Goal: Transaction & Acquisition: Book appointment/travel/reservation

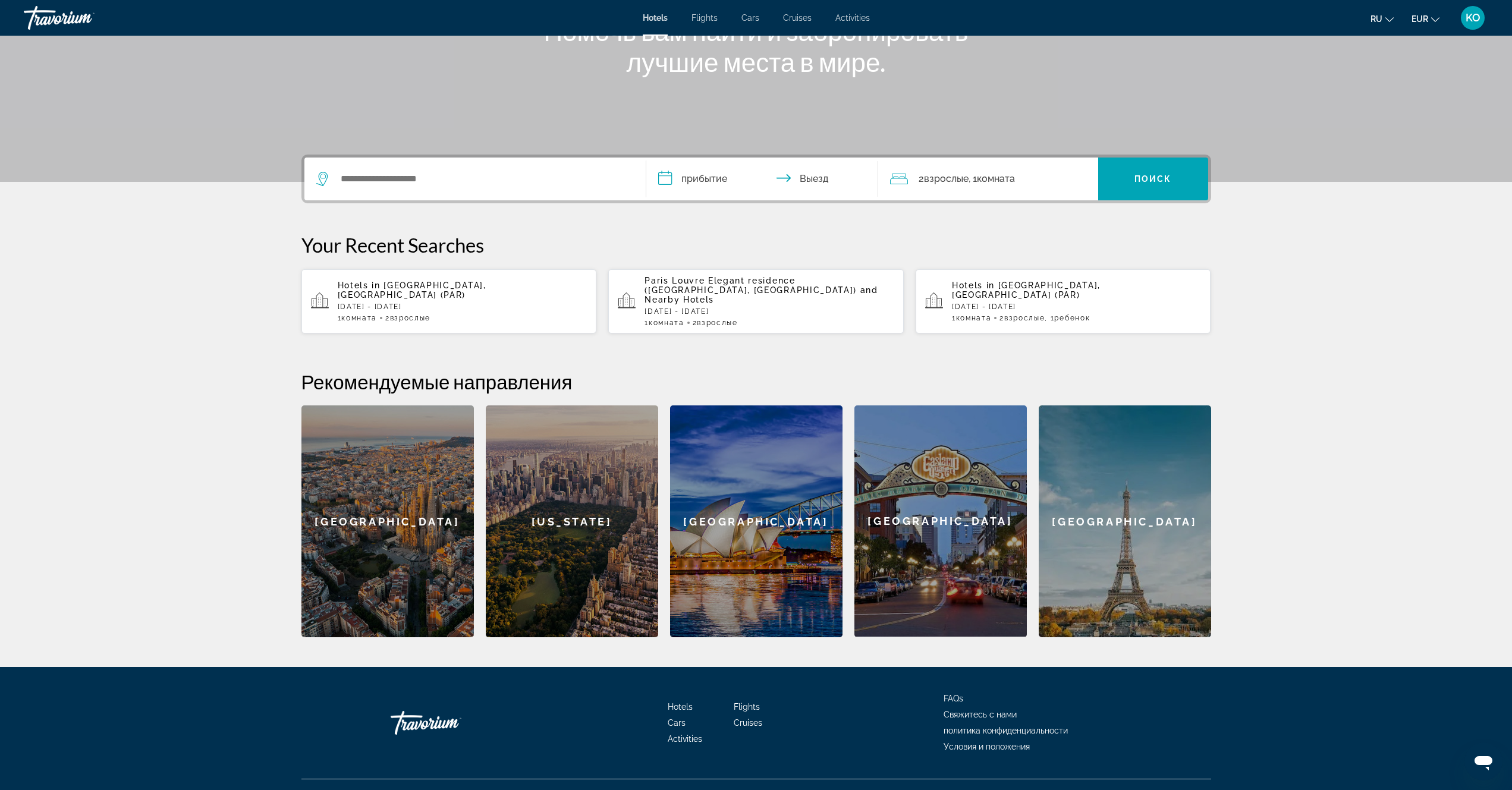
scroll to position [188, 0]
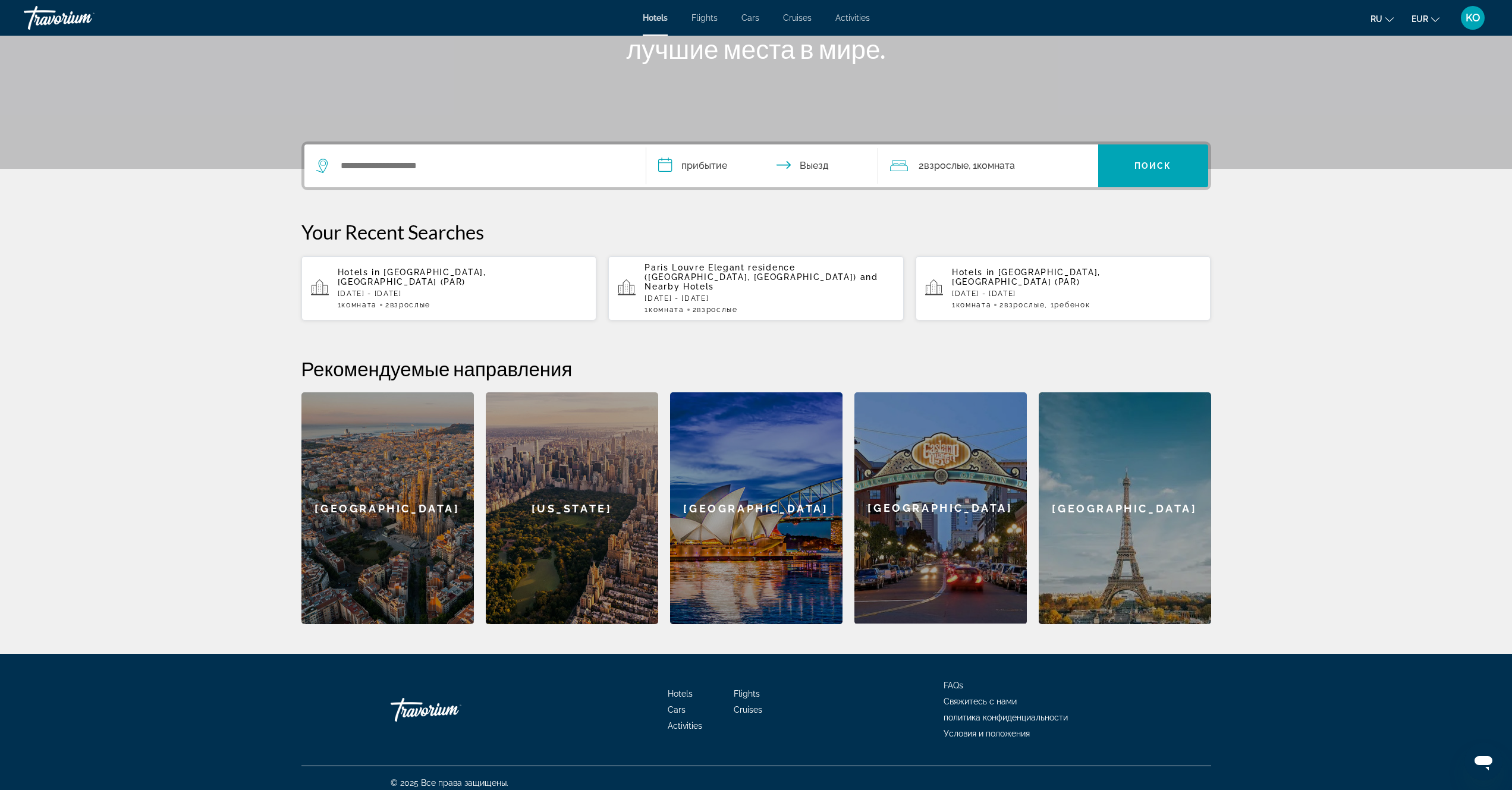
click at [413, 290] on div "Hotels in [GEOGRAPHIC_DATA], [GEOGRAPHIC_DATA] ([GEOGRAPHIC_DATA]) [DATE] - [DA…" at bounding box center [463, 288] width 250 height 41
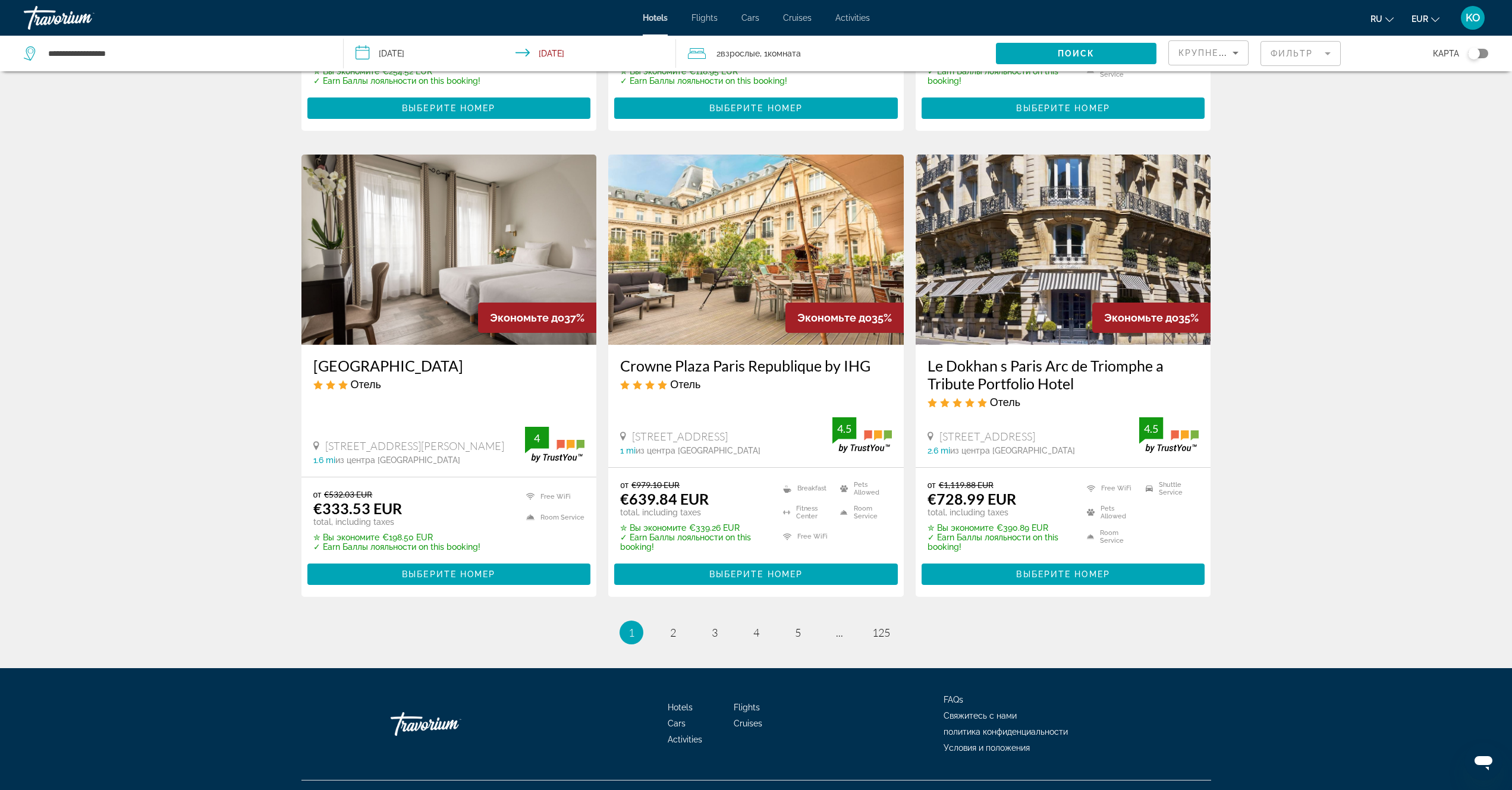
scroll to position [1334, 0]
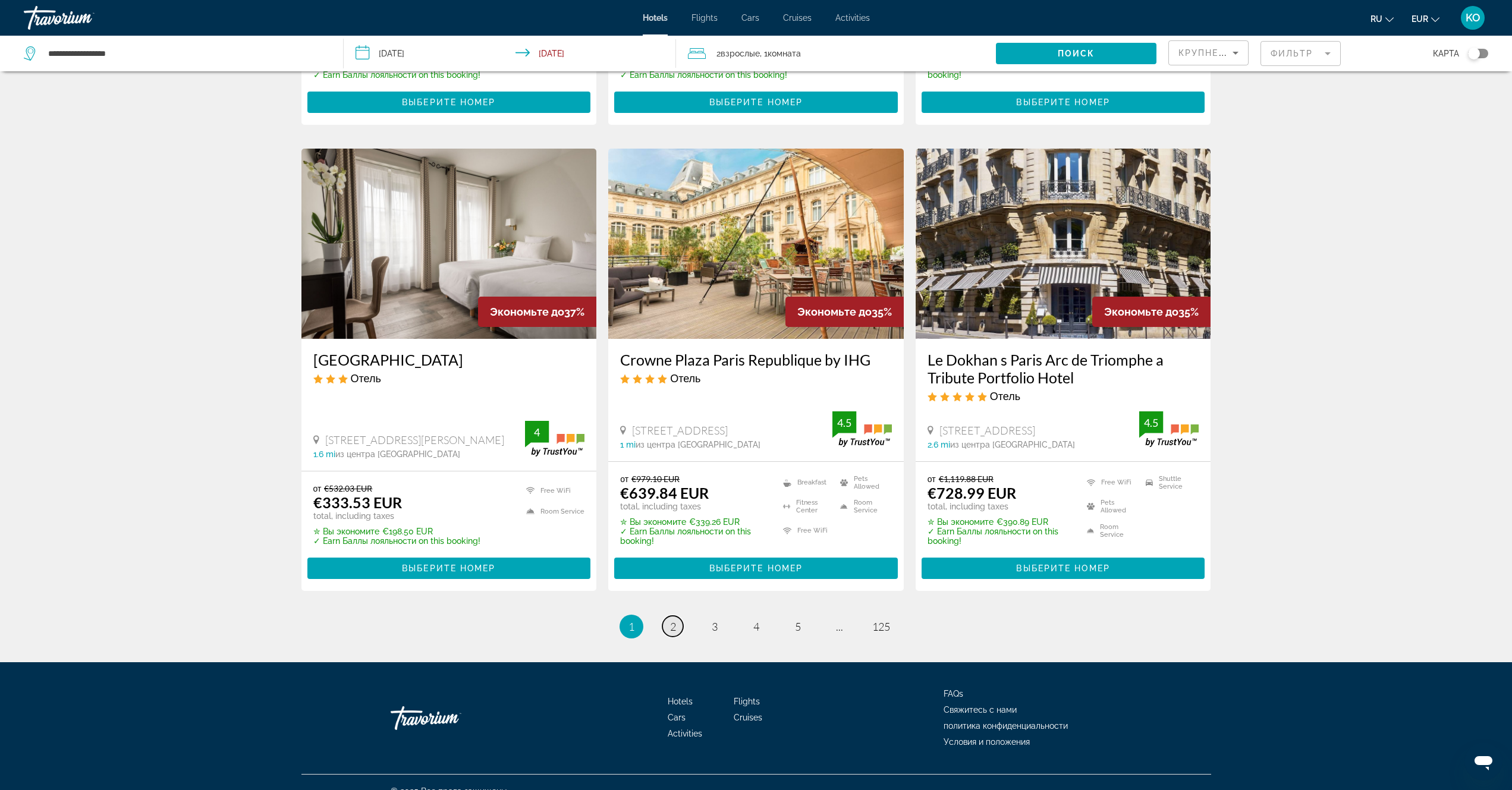
click at [671, 620] on span "2" at bounding box center [673, 627] width 6 height 13
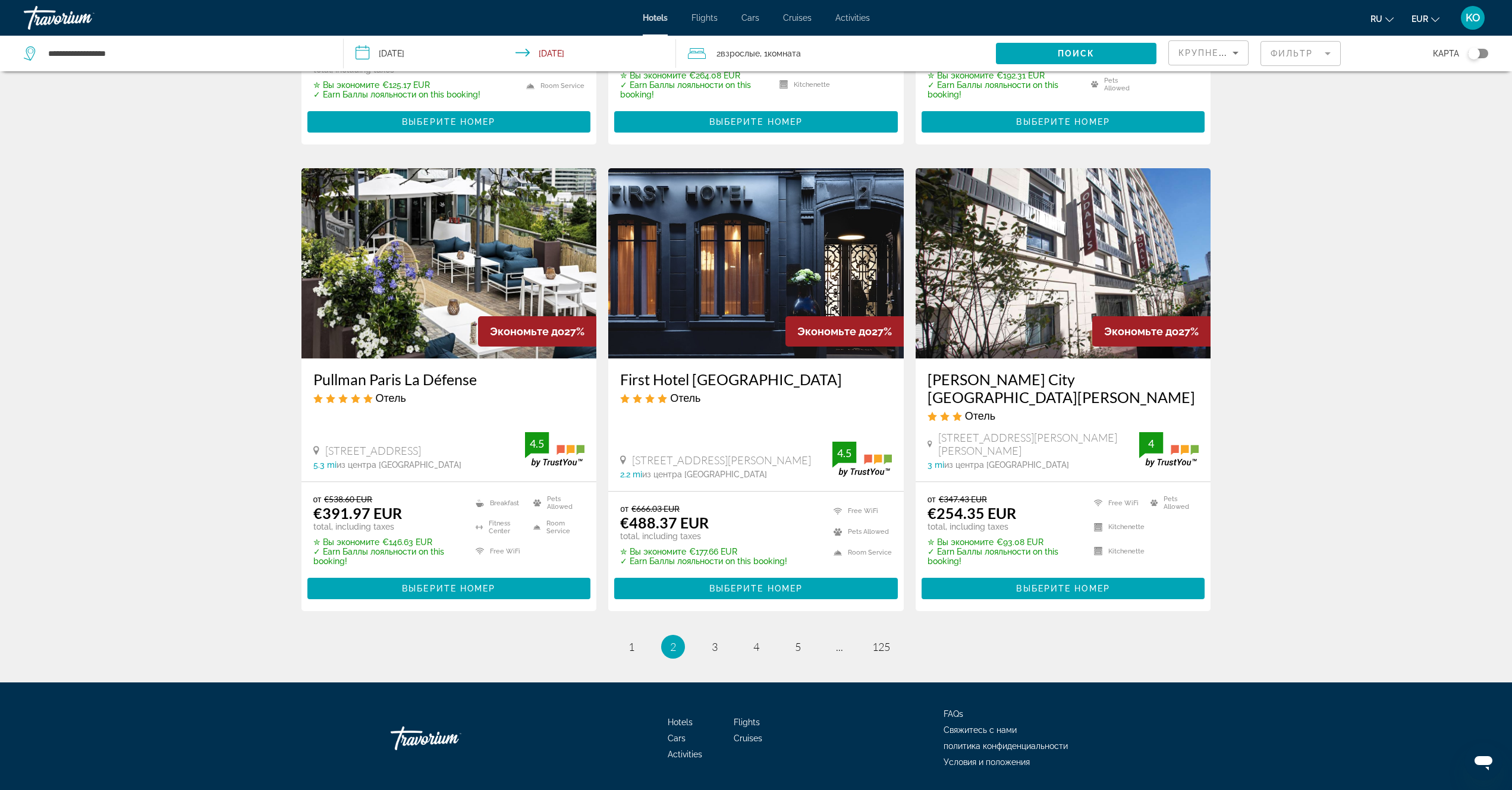
scroll to position [1317, 0]
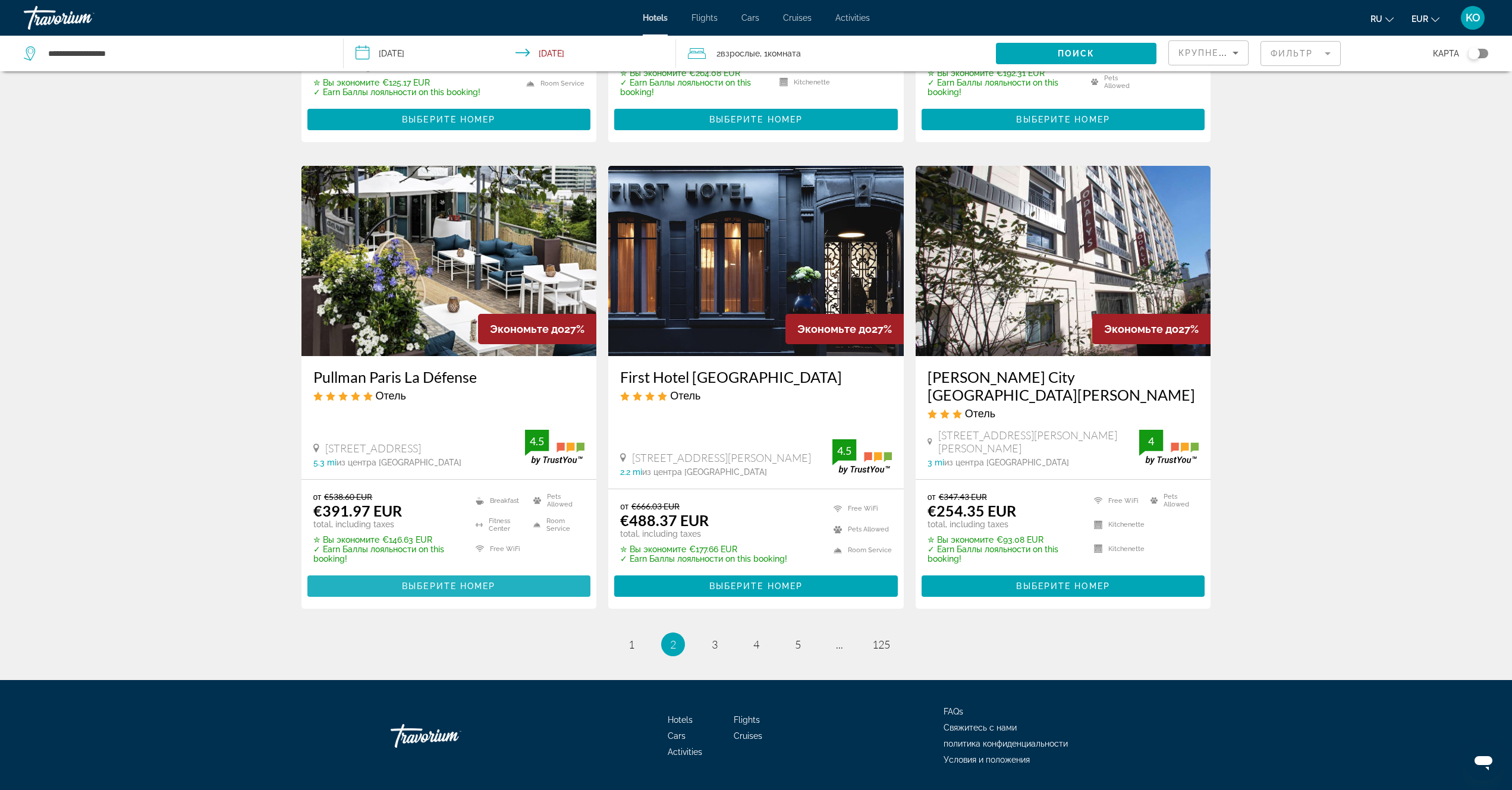
click at [472, 582] on span "Выберите номер" at bounding box center [448, 587] width 93 height 10
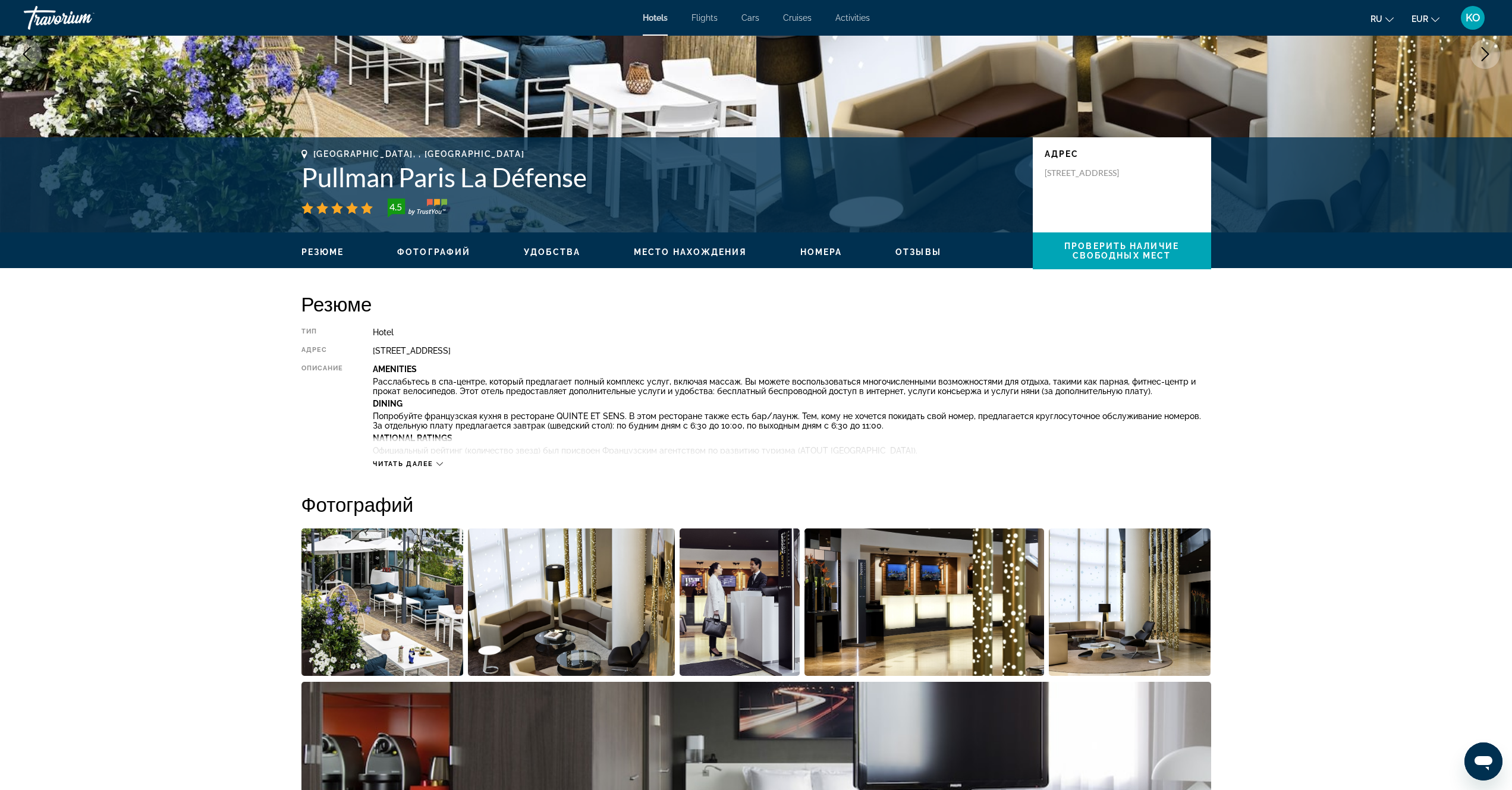
scroll to position [179, 0]
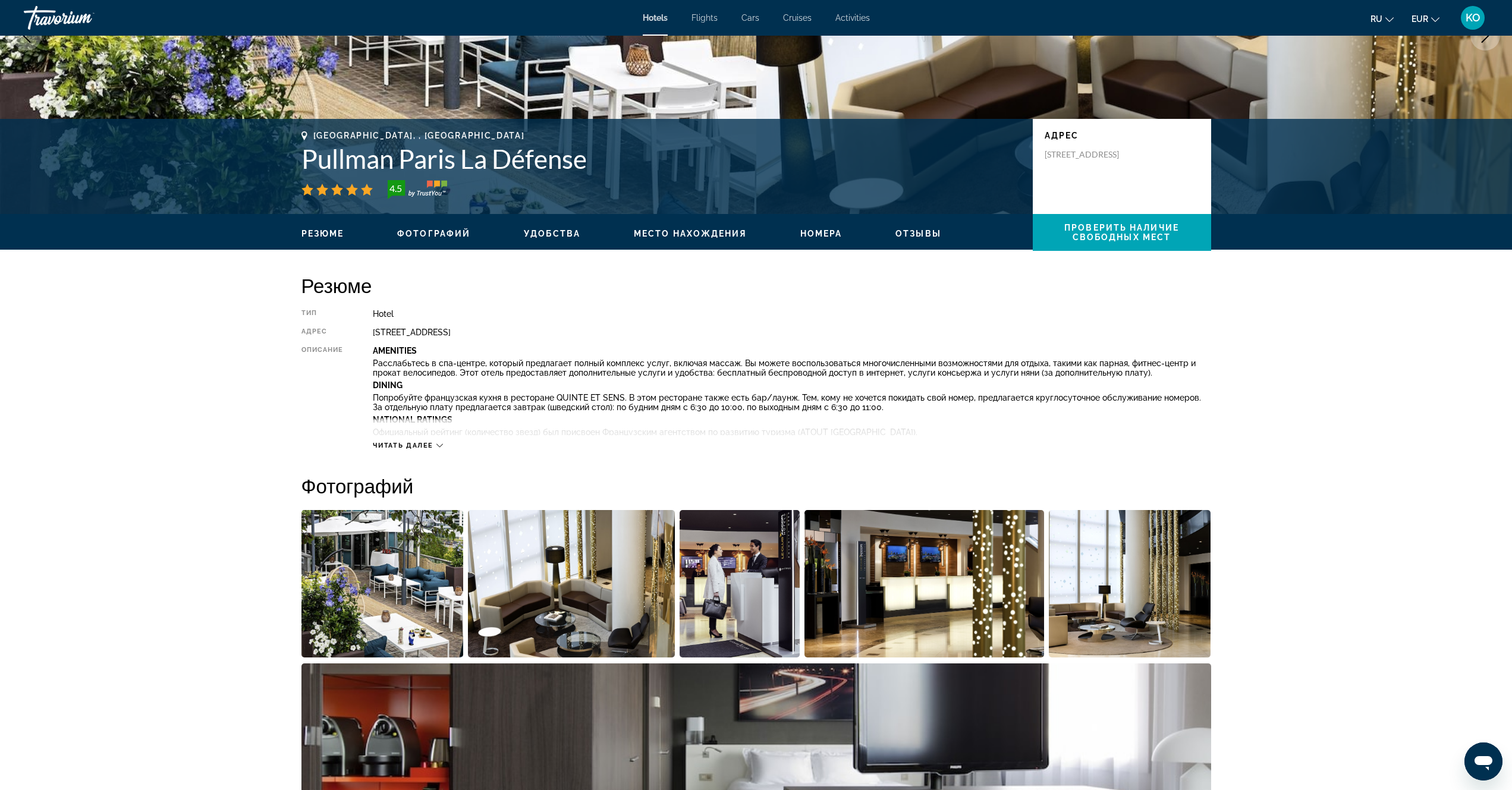
click at [400, 591] on img "Open full-screen image slider" at bounding box center [382, 584] width 162 height 148
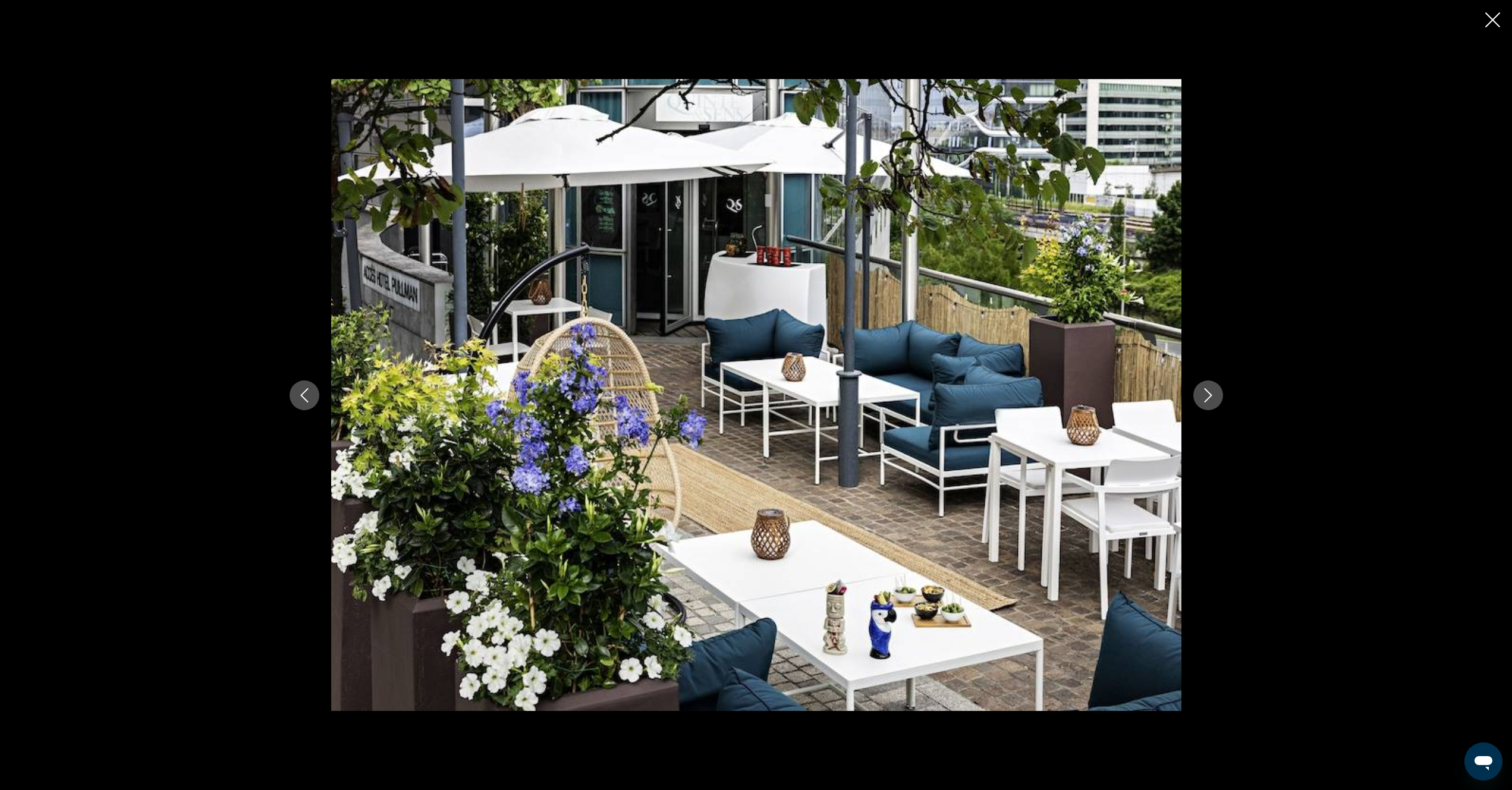
click at [1210, 396] on icon "Next image" at bounding box center [1208, 395] width 8 height 14
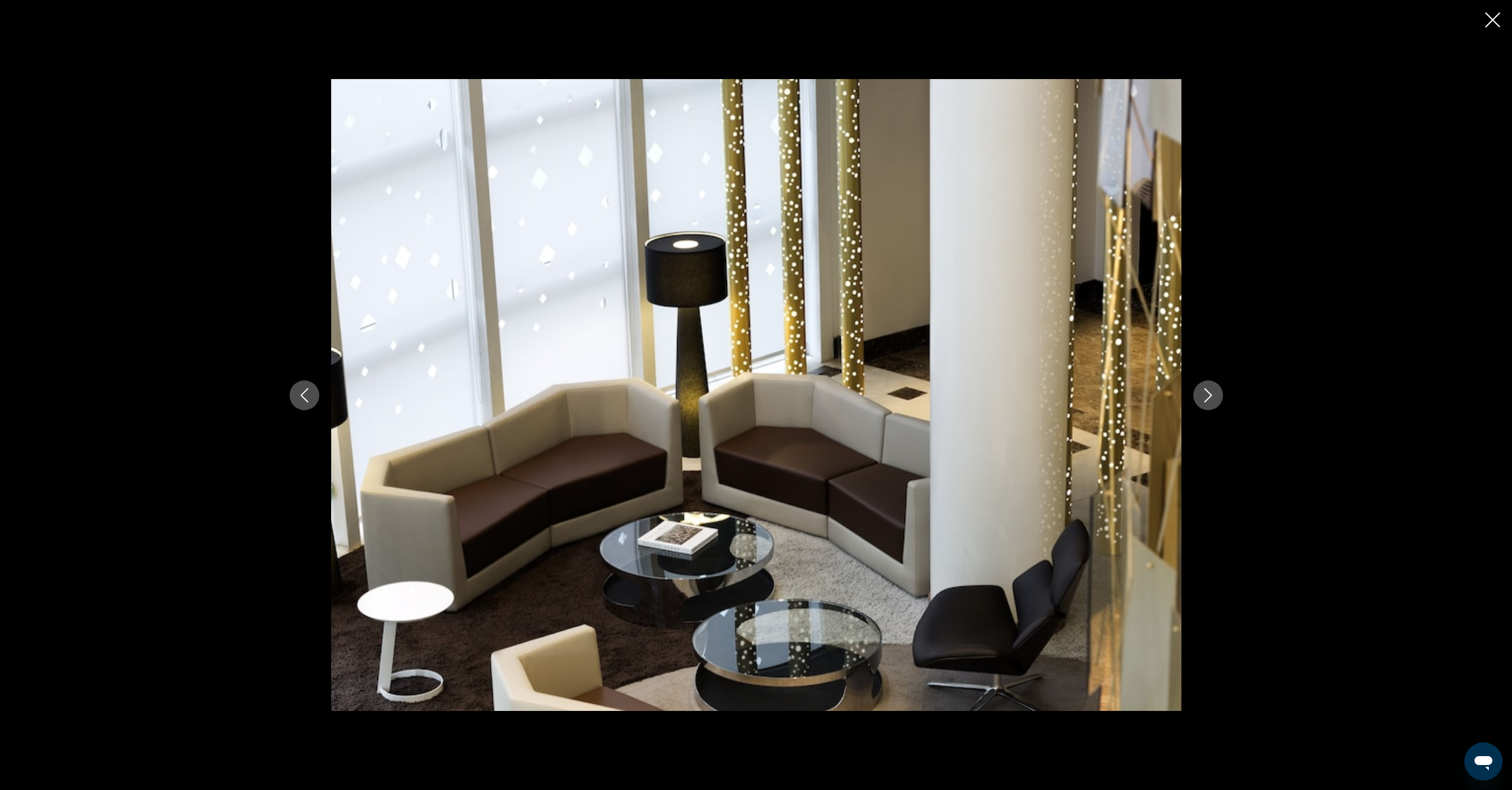
click at [1210, 396] on icon "Next image" at bounding box center [1208, 395] width 8 height 14
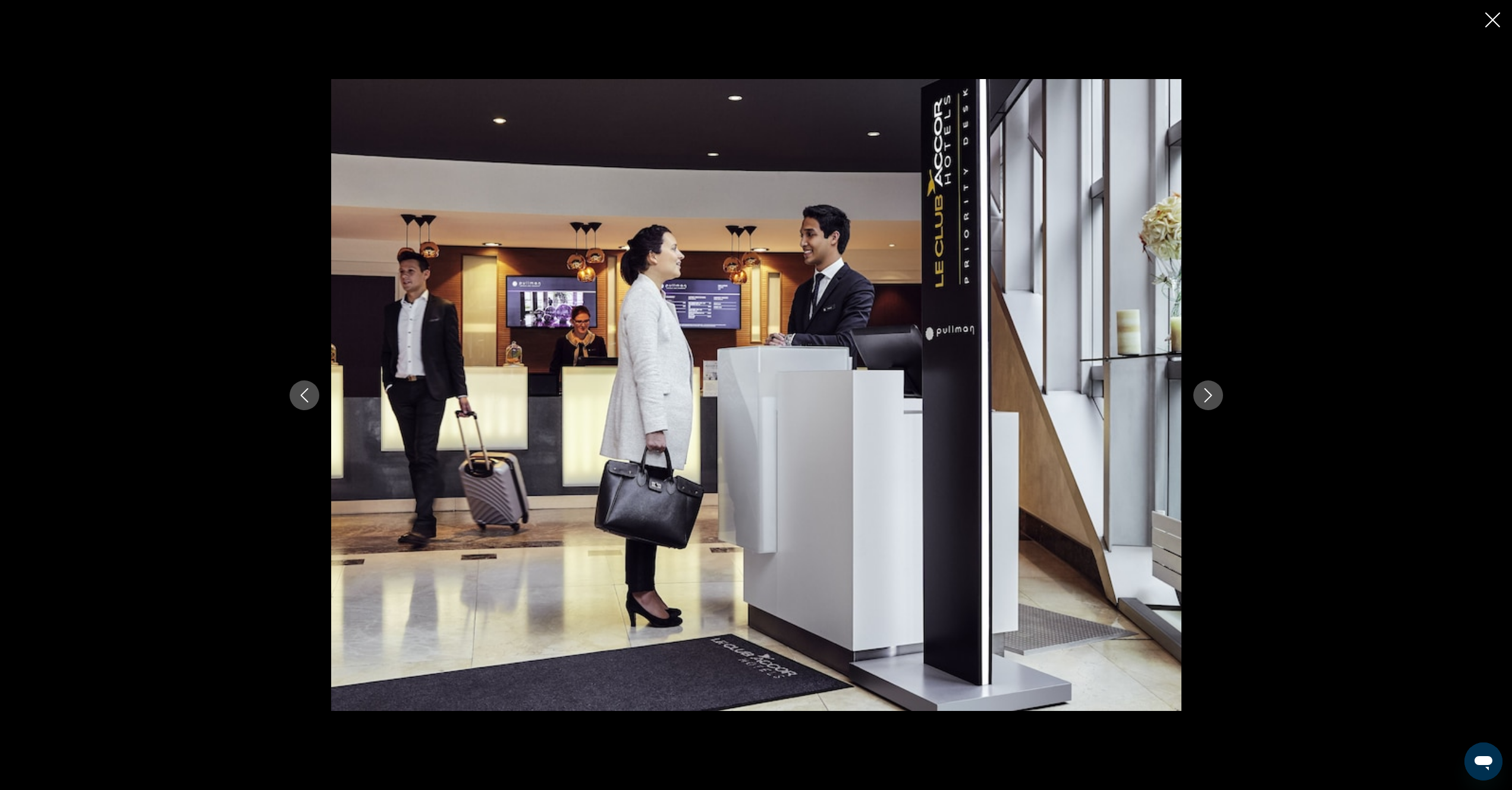
click at [1210, 396] on icon "Next image" at bounding box center [1208, 395] width 8 height 14
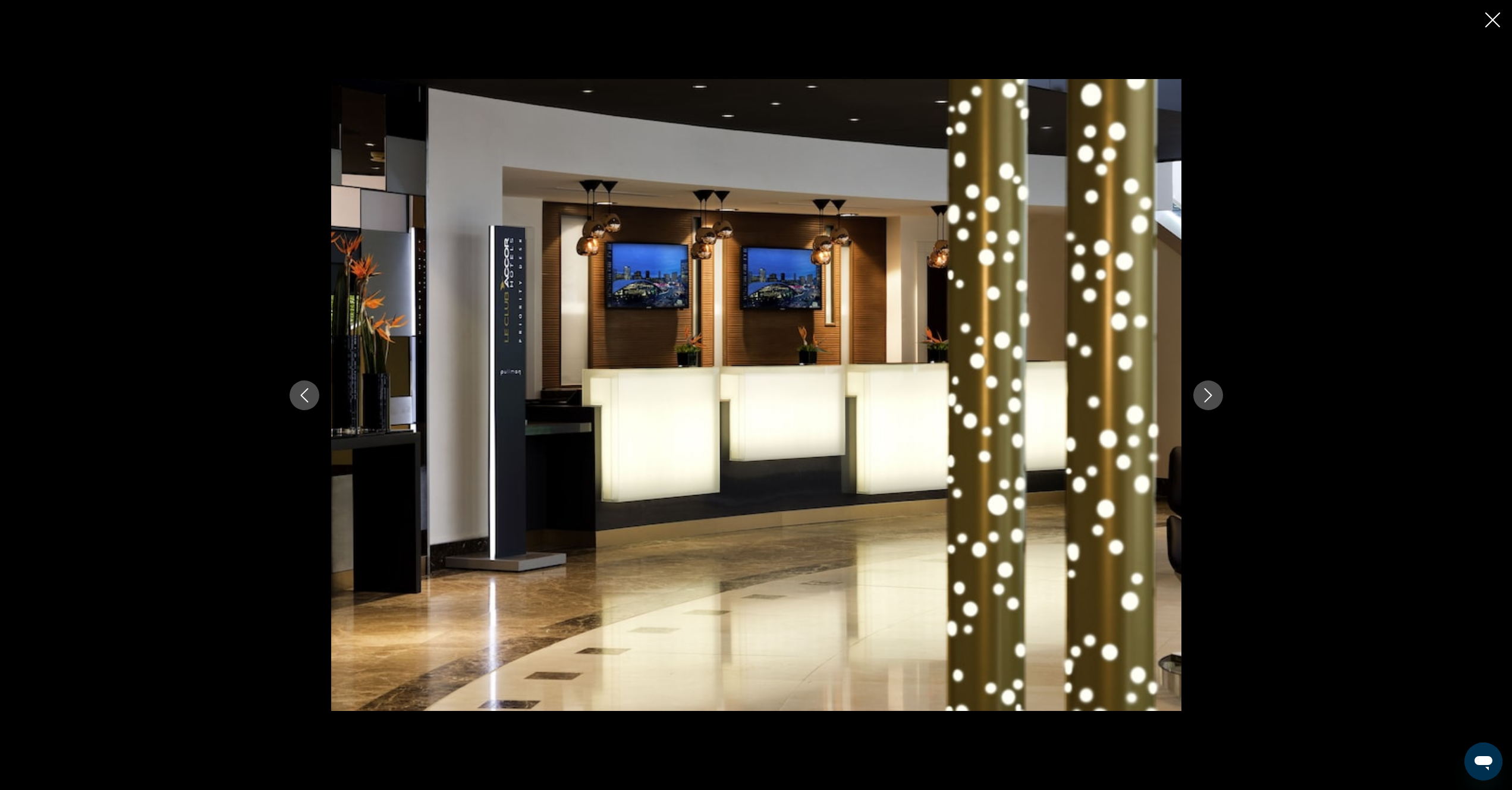
click at [1210, 396] on icon "Next image" at bounding box center [1208, 395] width 8 height 14
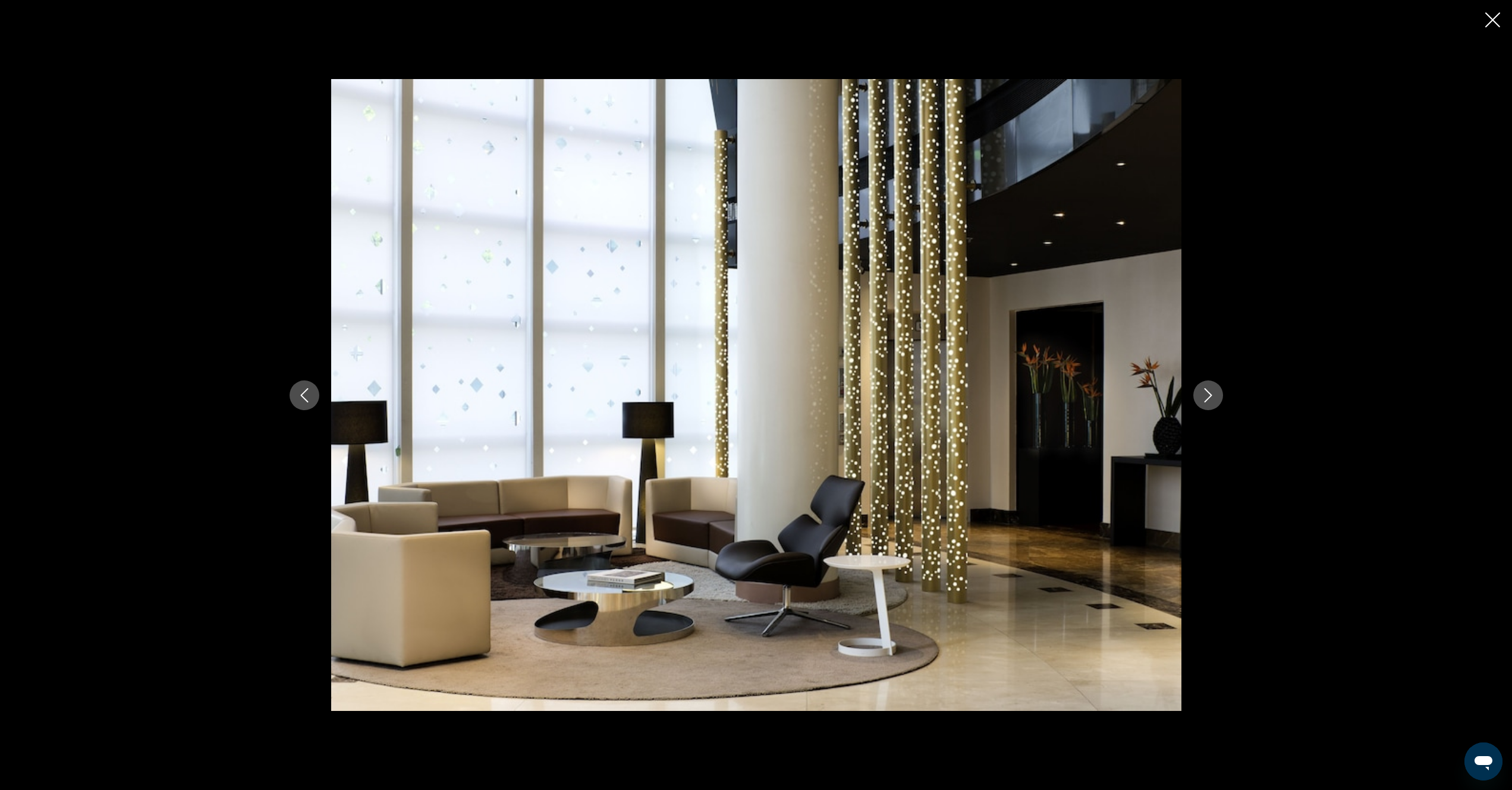
click at [1210, 396] on icon "Next image" at bounding box center [1208, 395] width 8 height 14
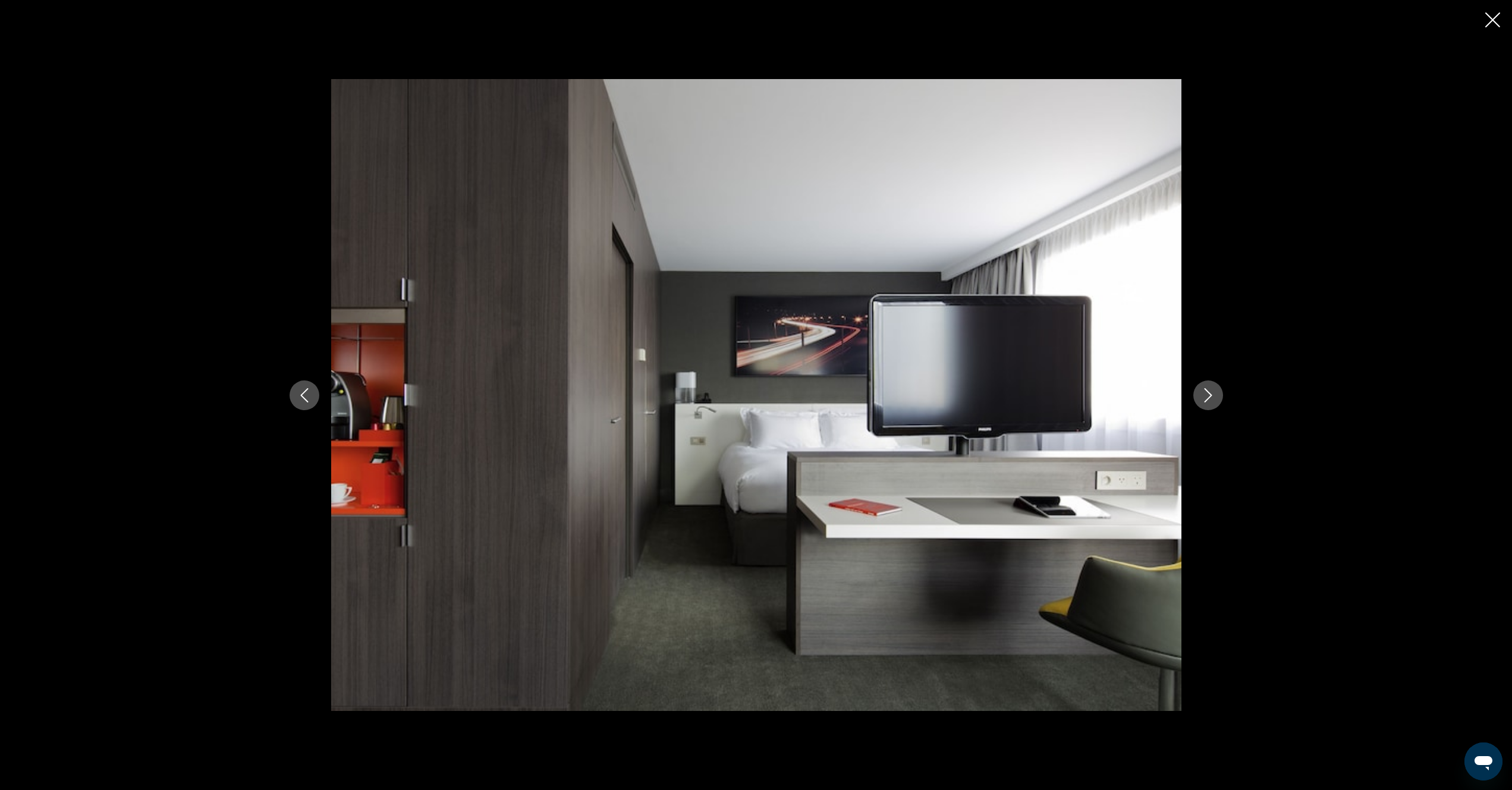
click at [1210, 396] on icon "Next image" at bounding box center [1208, 395] width 8 height 14
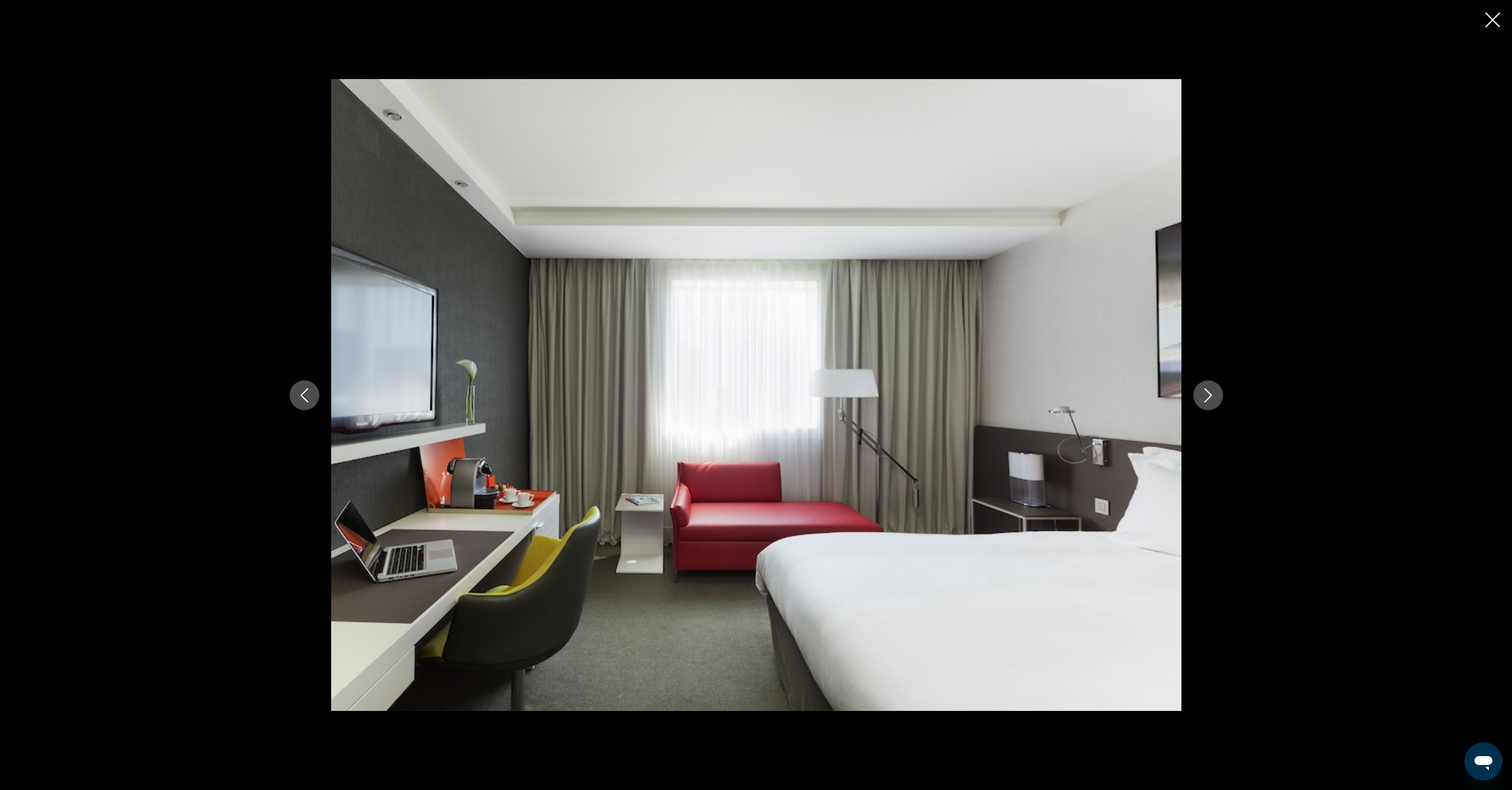
click at [1210, 396] on icon "Next image" at bounding box center [1208, 395] width 8 height 14
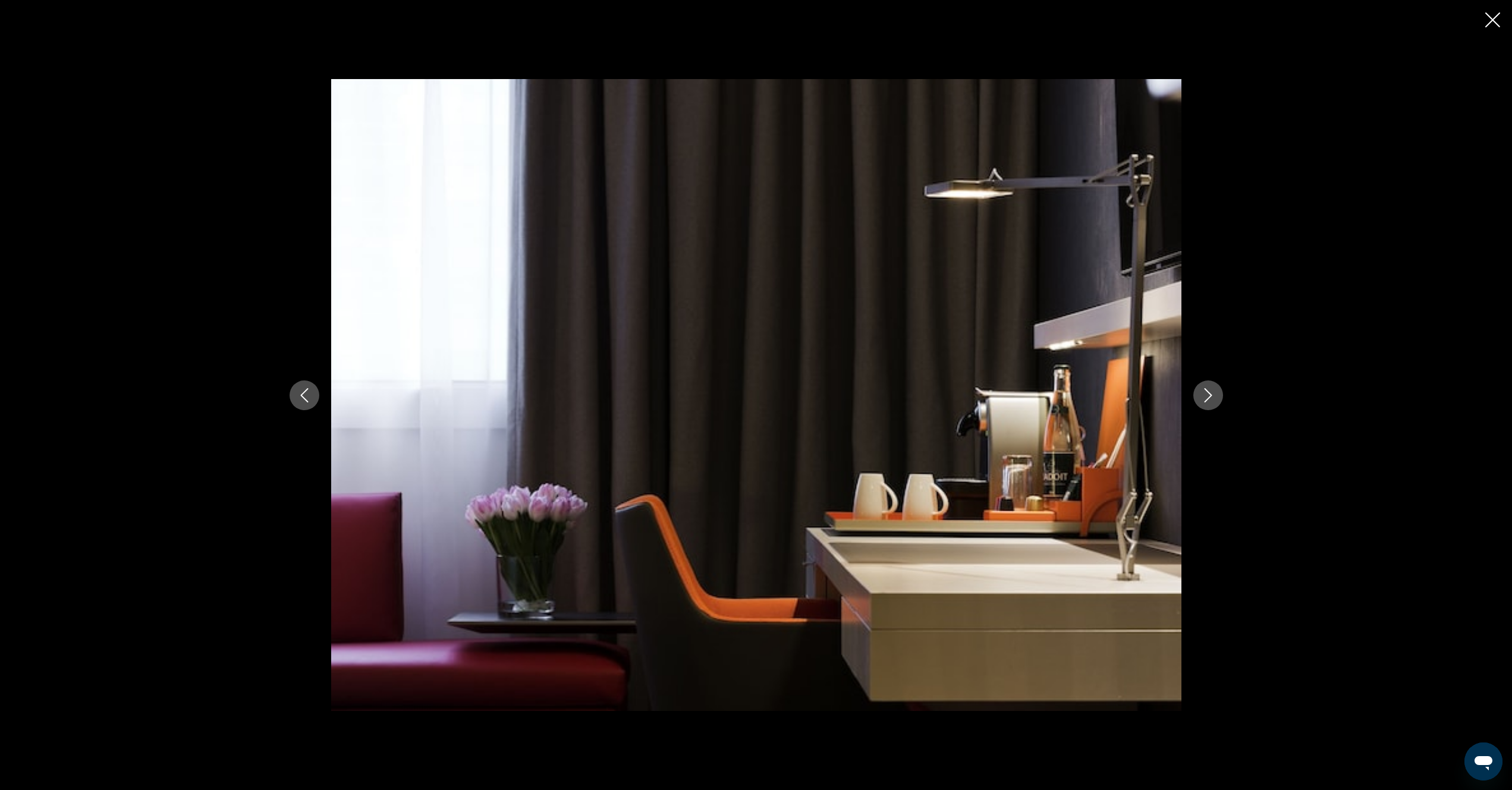
click at [1210, 396] on icon "Next image" at bounding box center [1208, 395] width 8 height 14
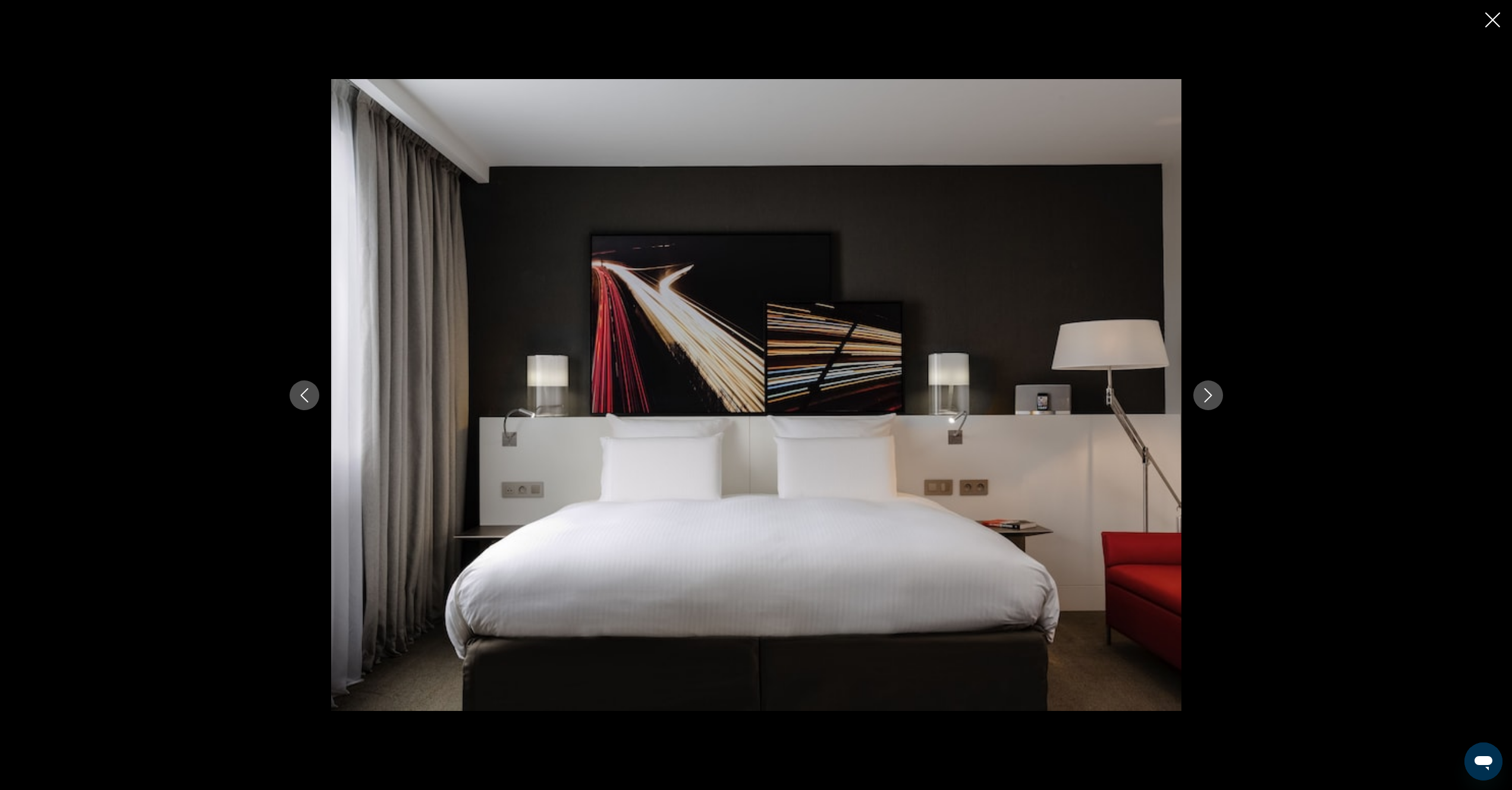
click at [1210, 396] on icon "Next image" at bounding box center [1208, 395] width 8 height 14
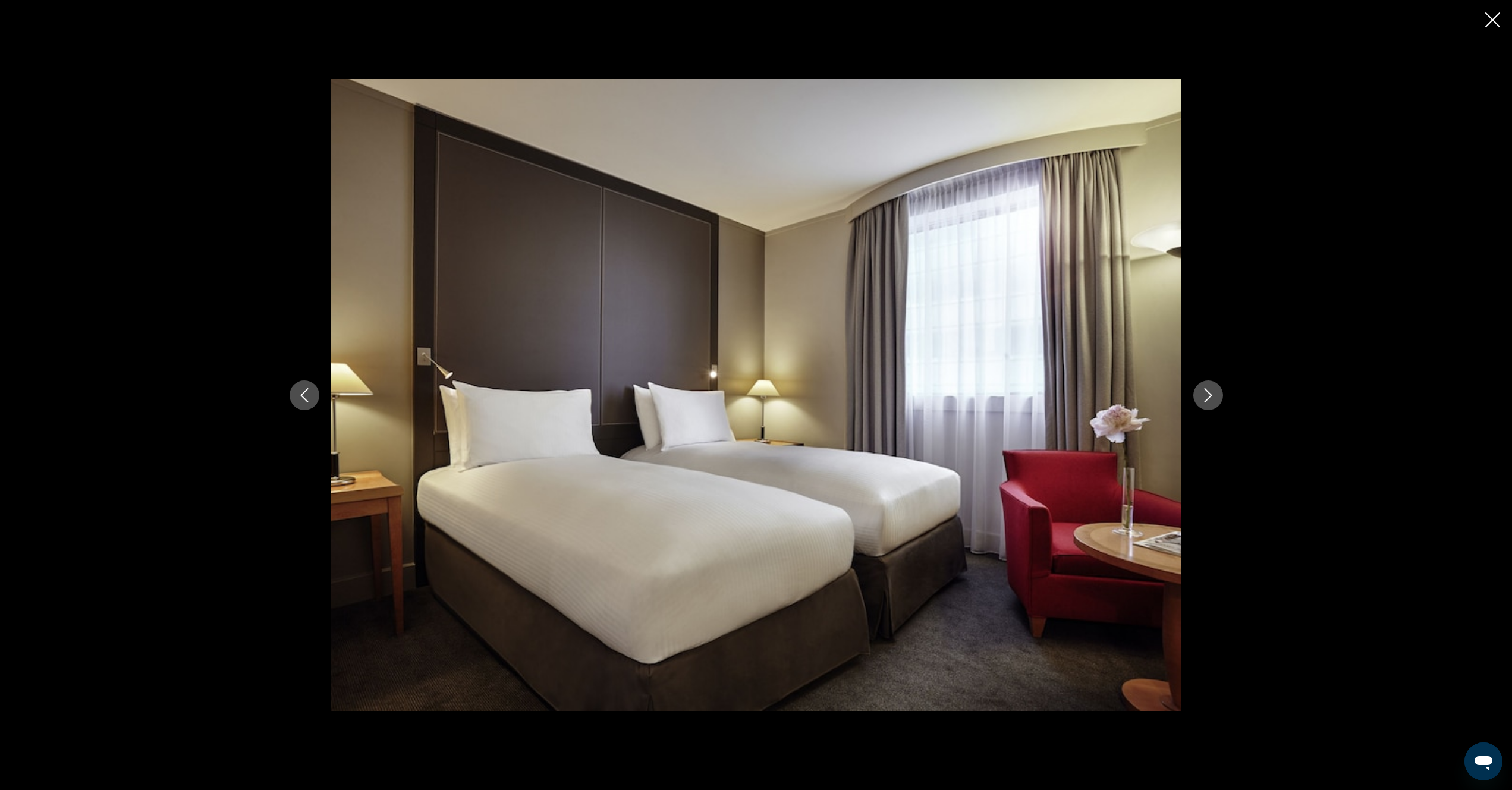
click at [1210, 396] on icon "Next image" at bounding box center [1208, 395] width 8 height 14
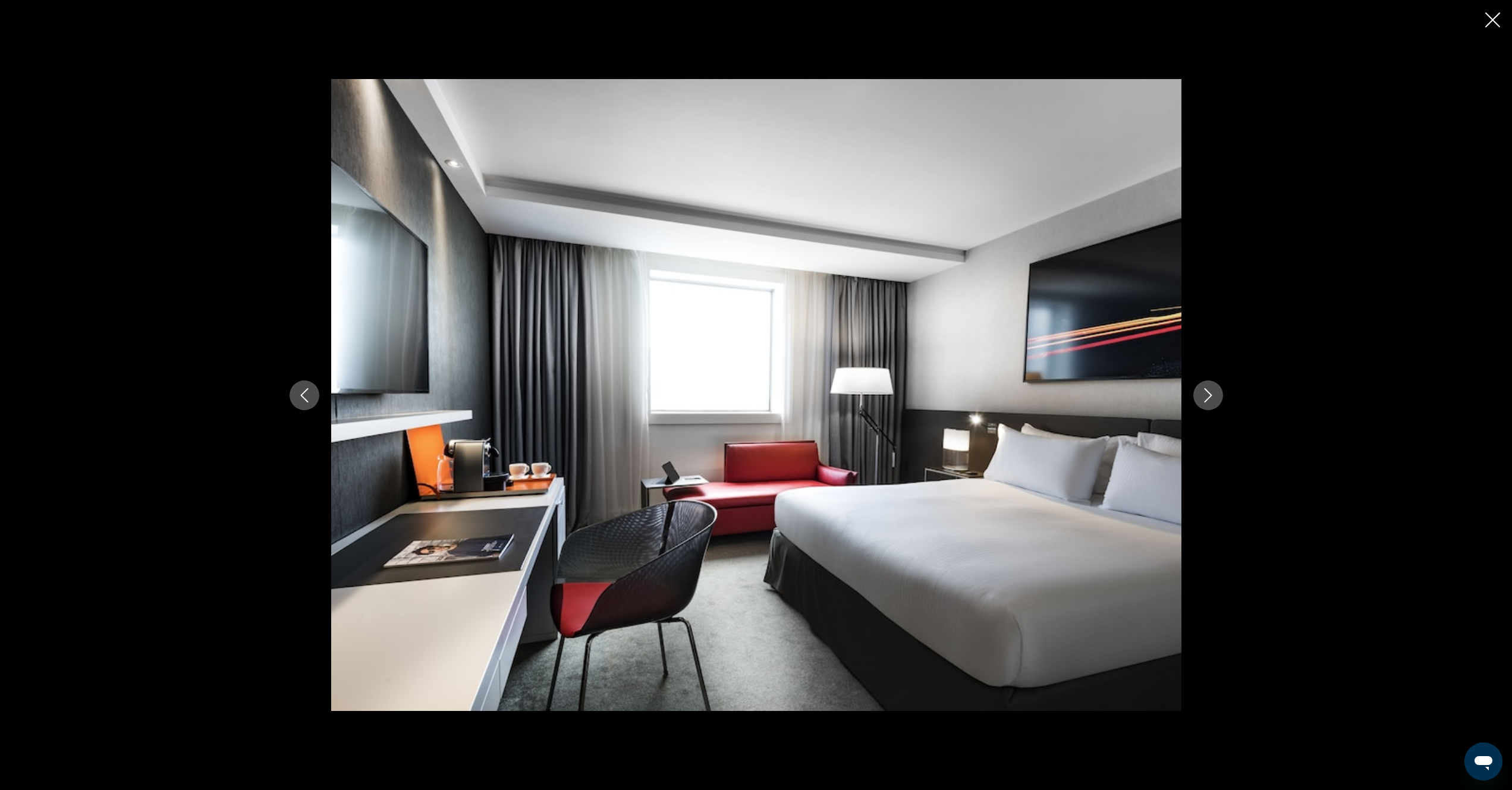
click at [1210, 396] on icon "Next image" at bounding box center [1208, 395] width 8 height 14
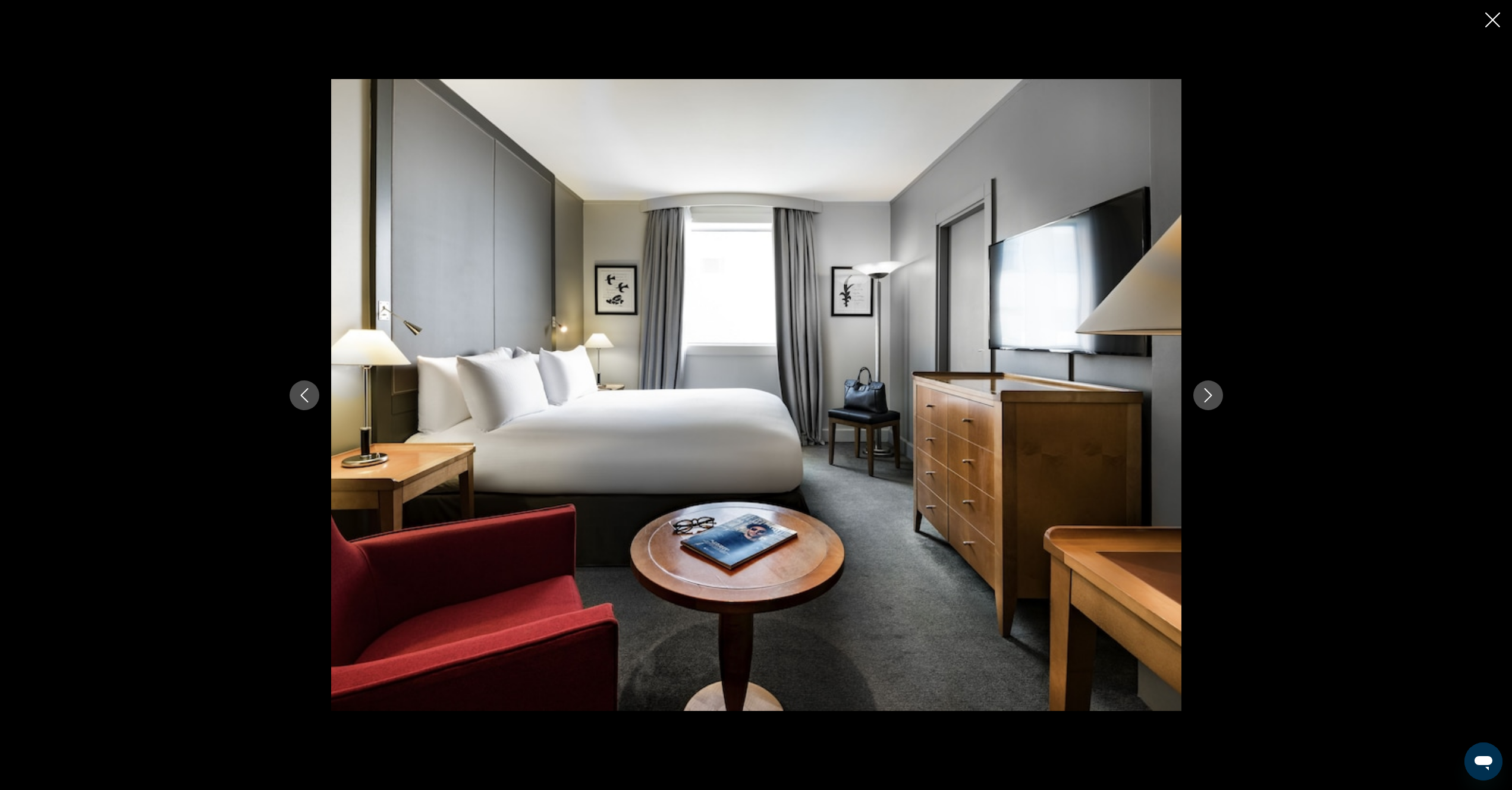
click at [1210, 396] on icon "Next image" at bounding box center [1208, 395] width 8 height 14
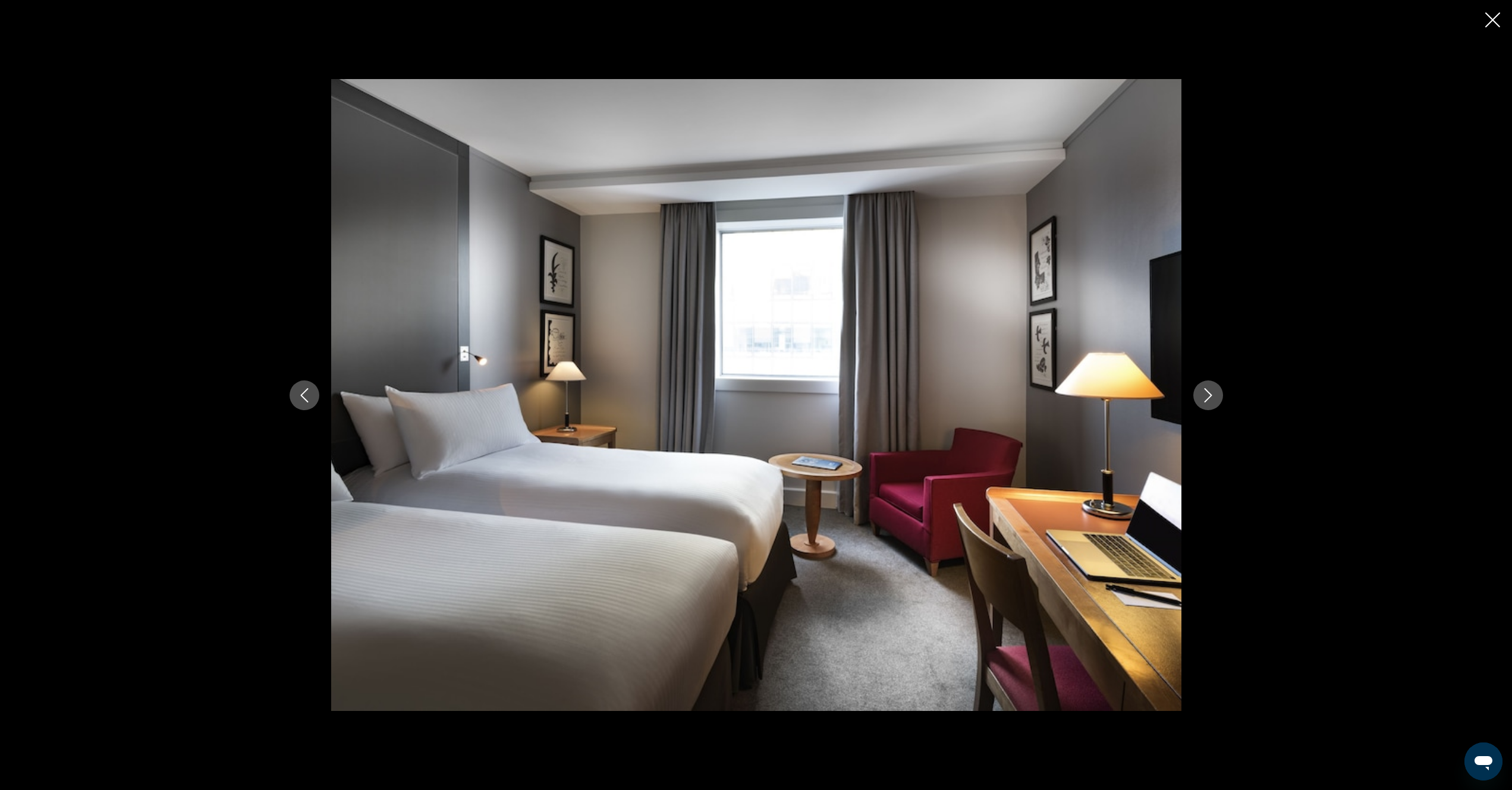
click at [1210, 396] on icon "Next image" at bounding box center [1208, 395] width 8 height 14
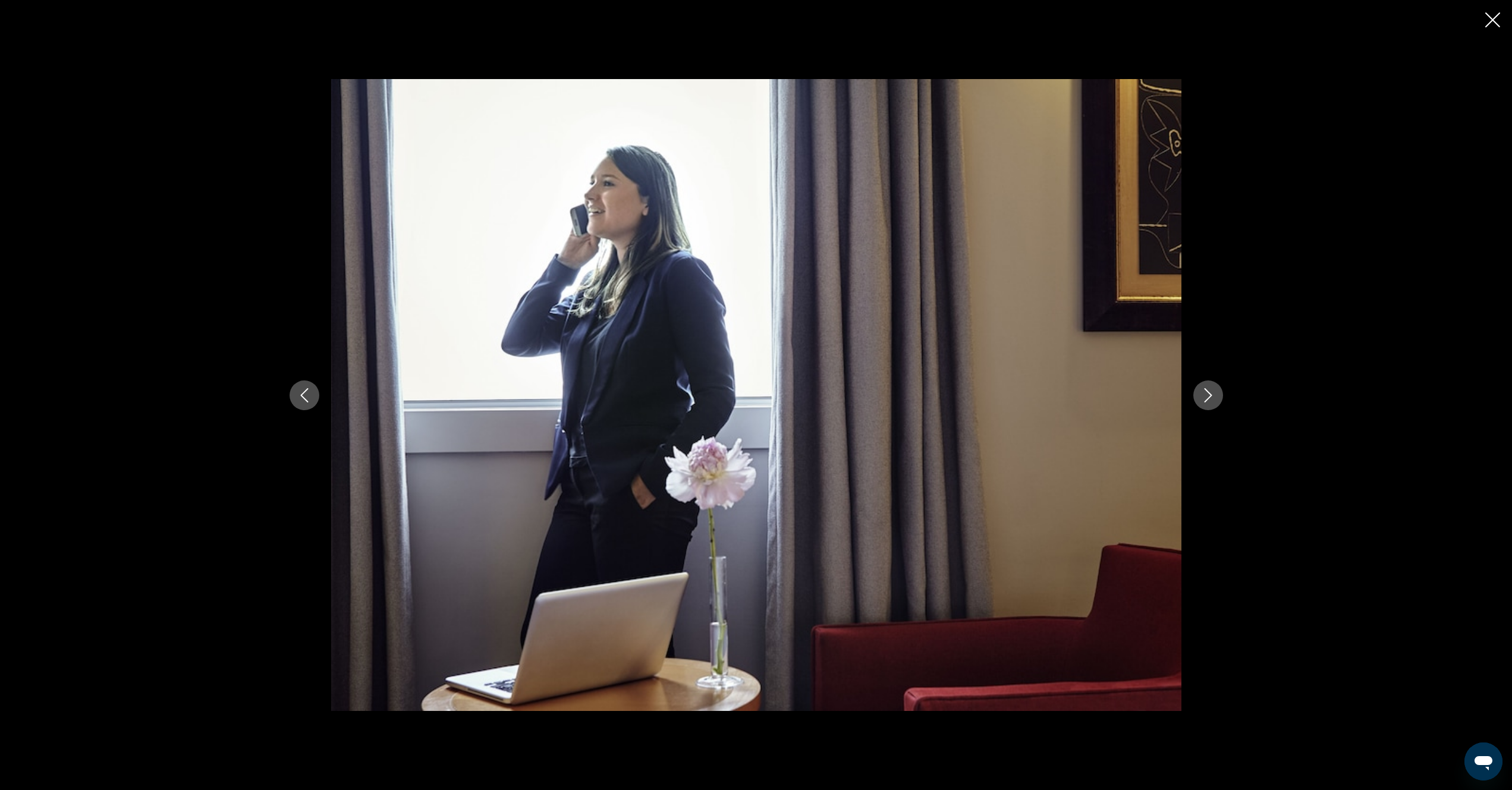
drag, startPoint x: 1493, startPoint y: 19, endPoint x: 1427, endPoint y: 46, distance: 71.3
click at [1492, 21] on icon "Close slideshow" at bounding box center [1492, 19] width 14 height 14
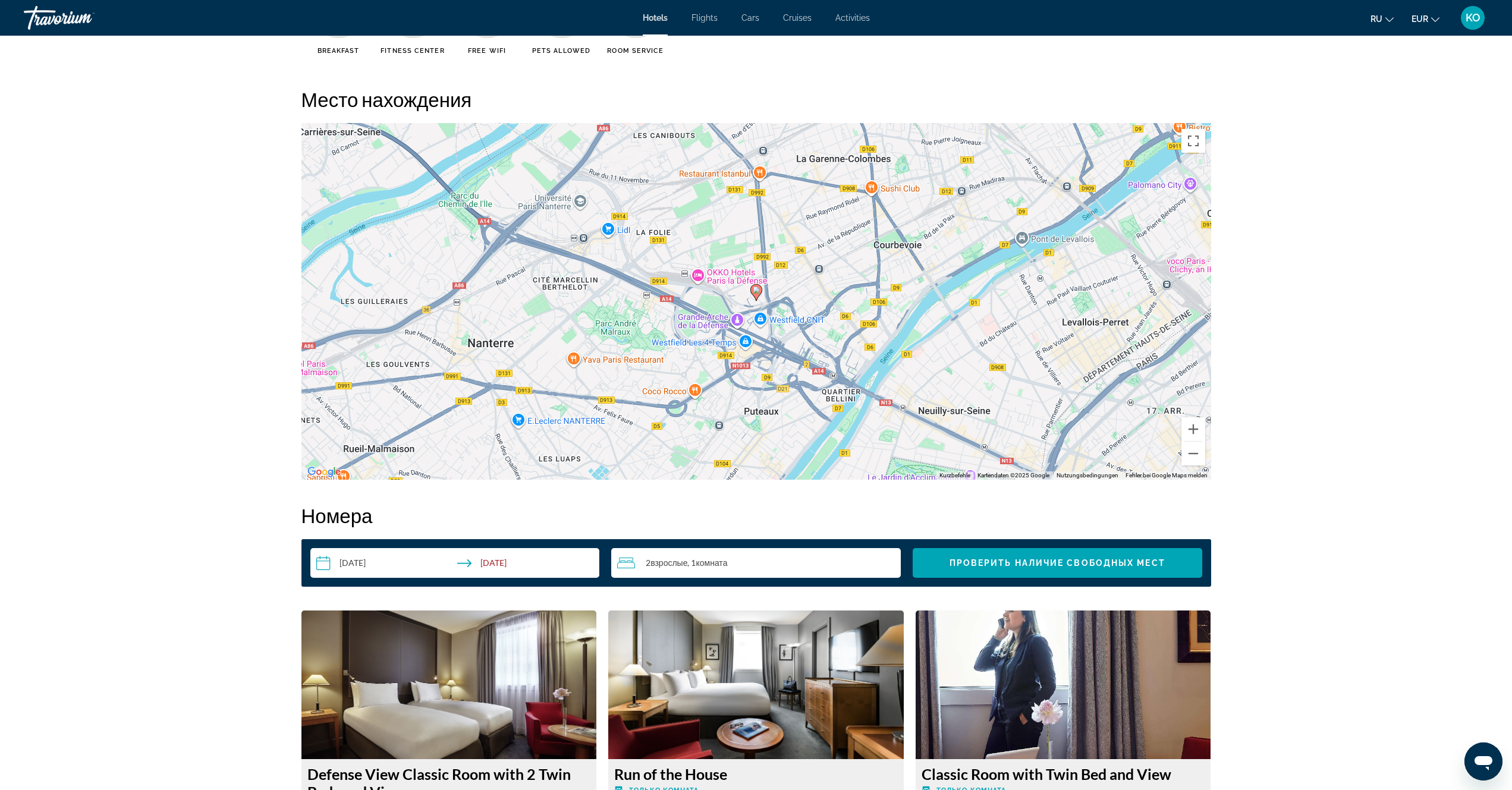
scroll to position [1011, 0]
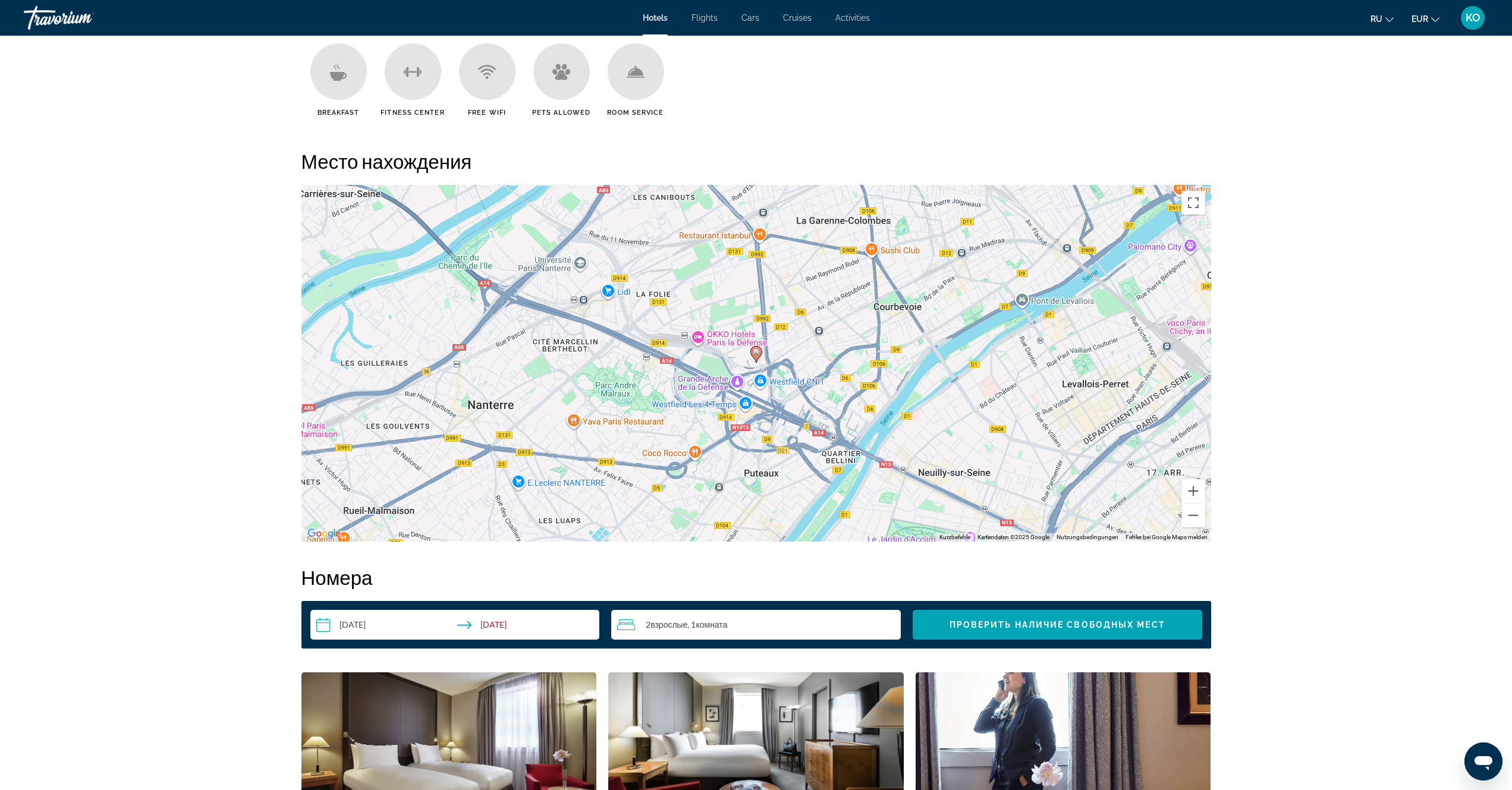
click at [335, 77] on icon "Main content" at bounding box center [338, 75] width 16 height 9
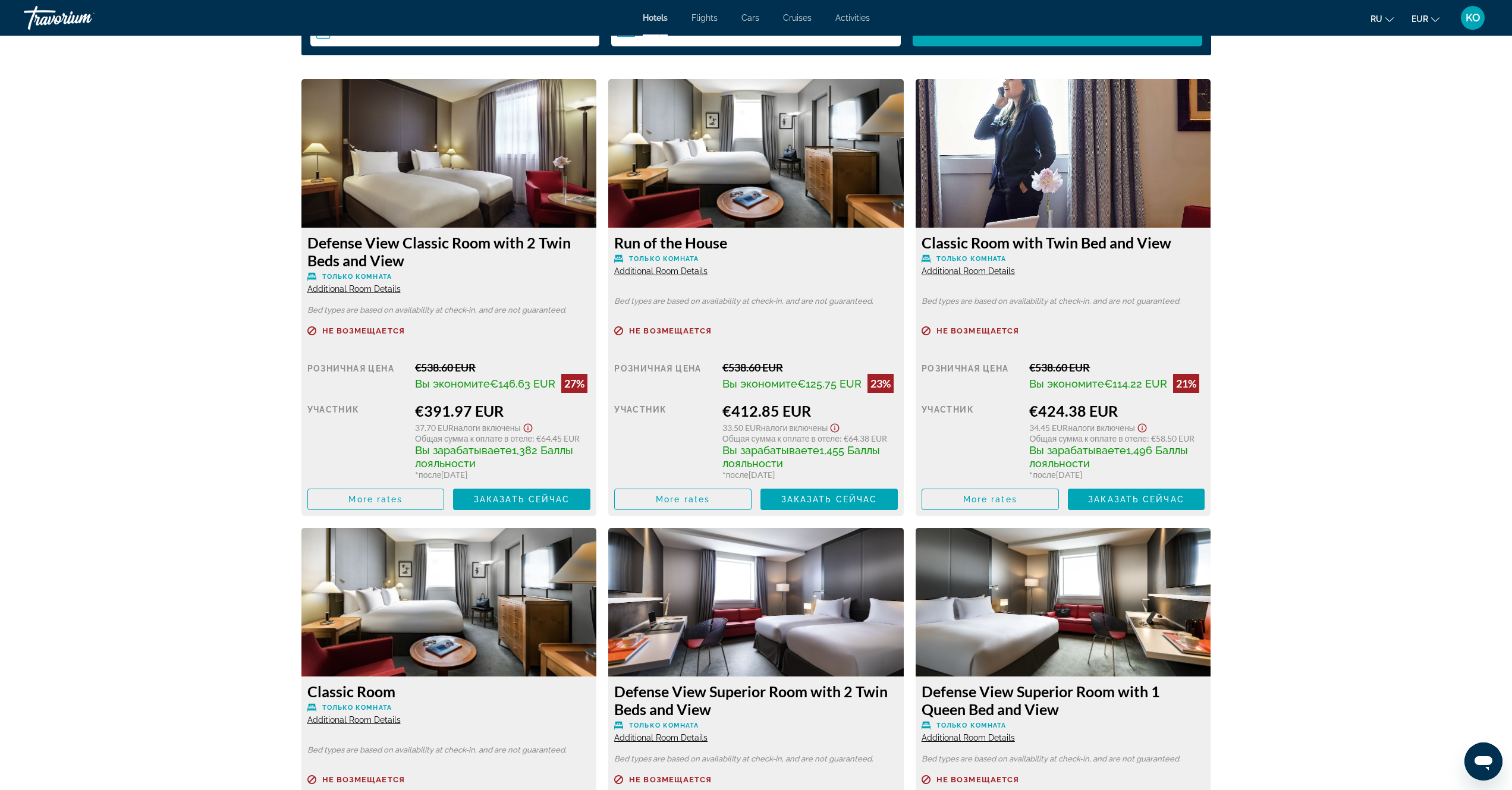
scroll to position [1605, 0]
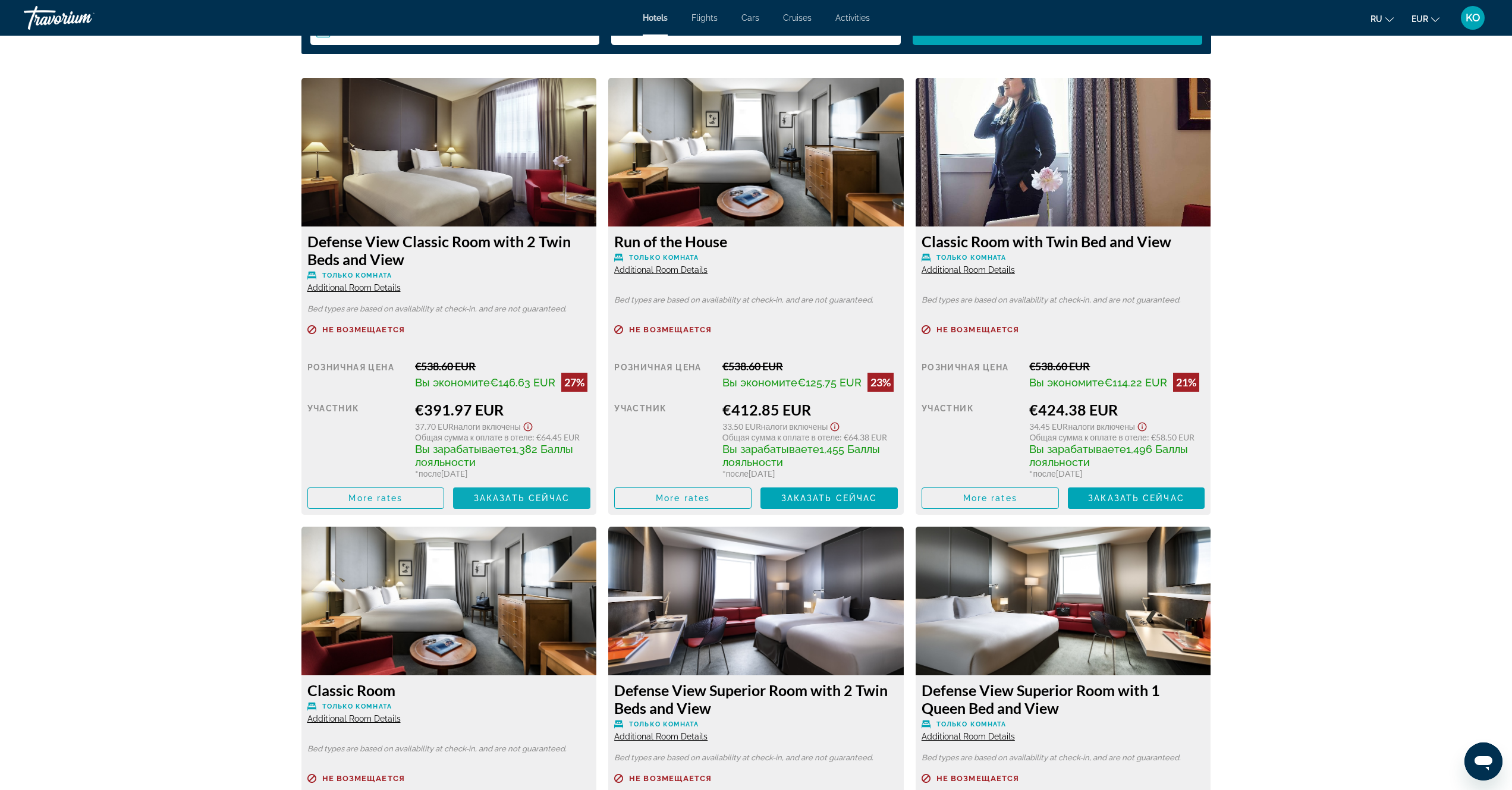
click at [524, 503] on span "Заказать сейчас" at bounding box center [522, 498] width 96 height 10
